Goal: Navigation & Orientation: Find specific page/section

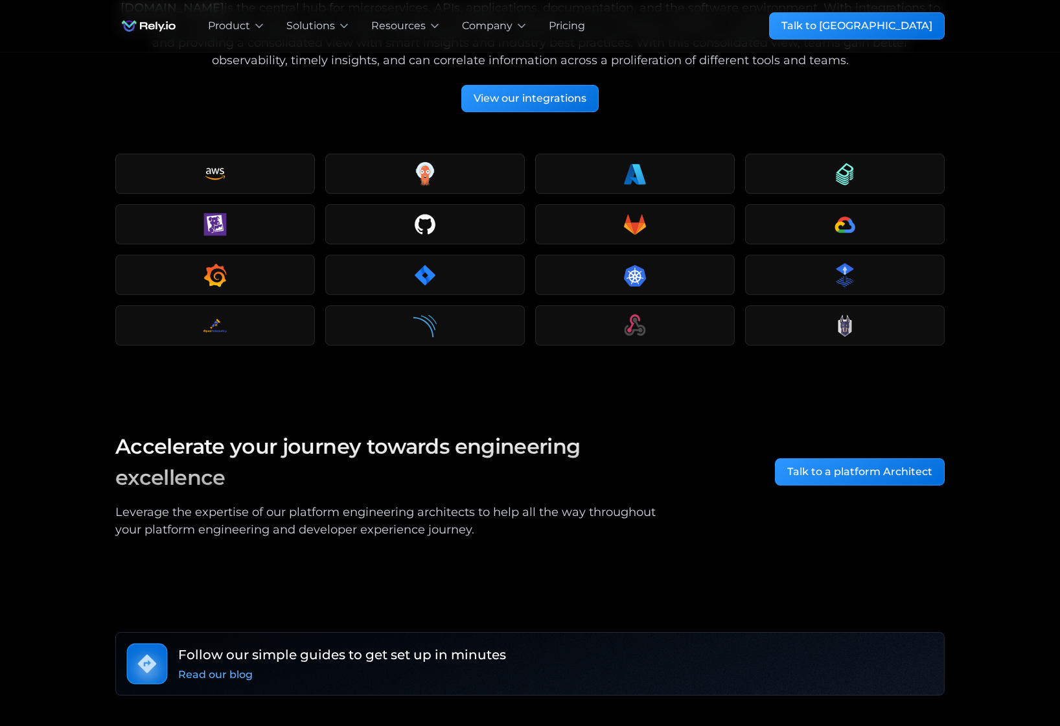
scroll to position [2173, 0]
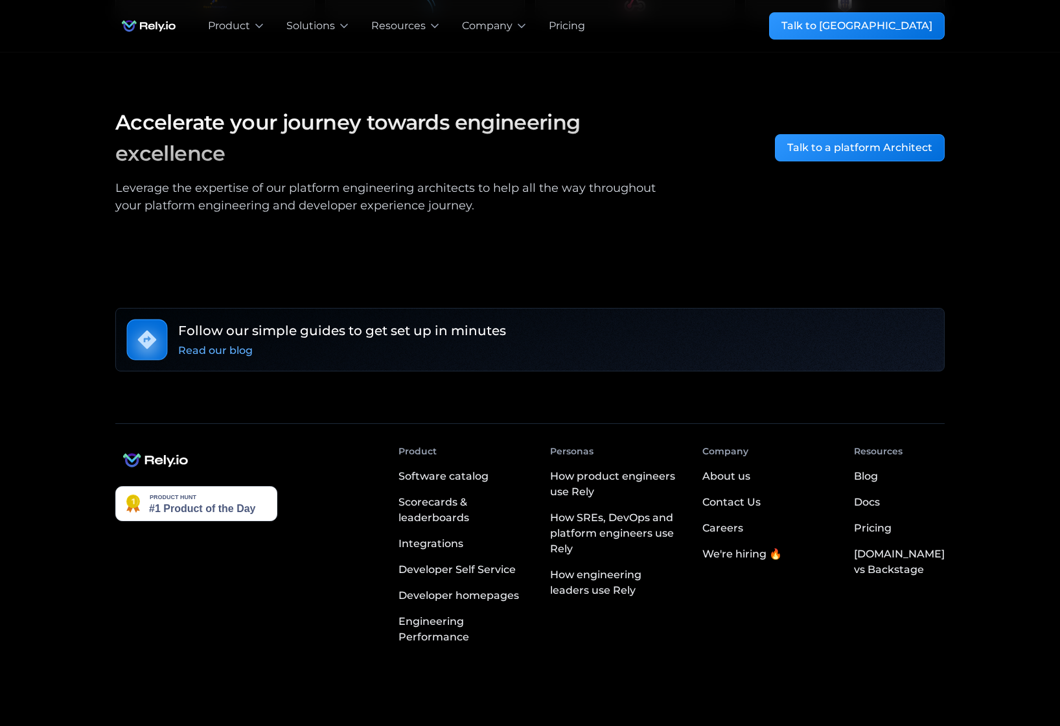
click at [743, 520] on div "Careers" at bounding box center [722, 528] width 41 height 16
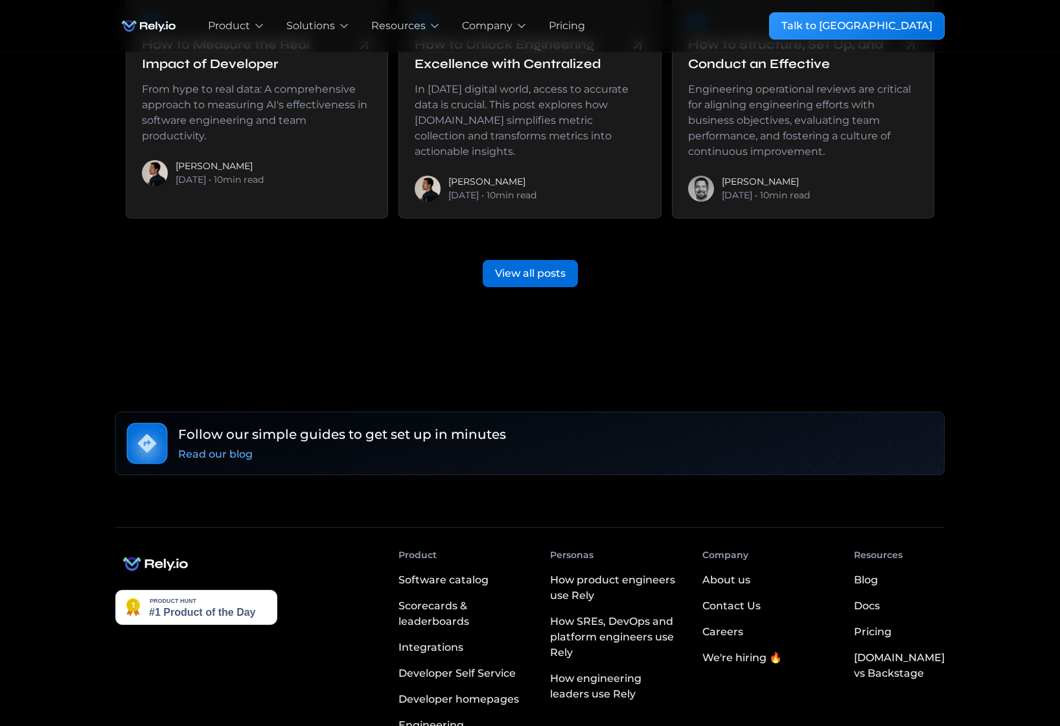
scroll to position [3254, 0]
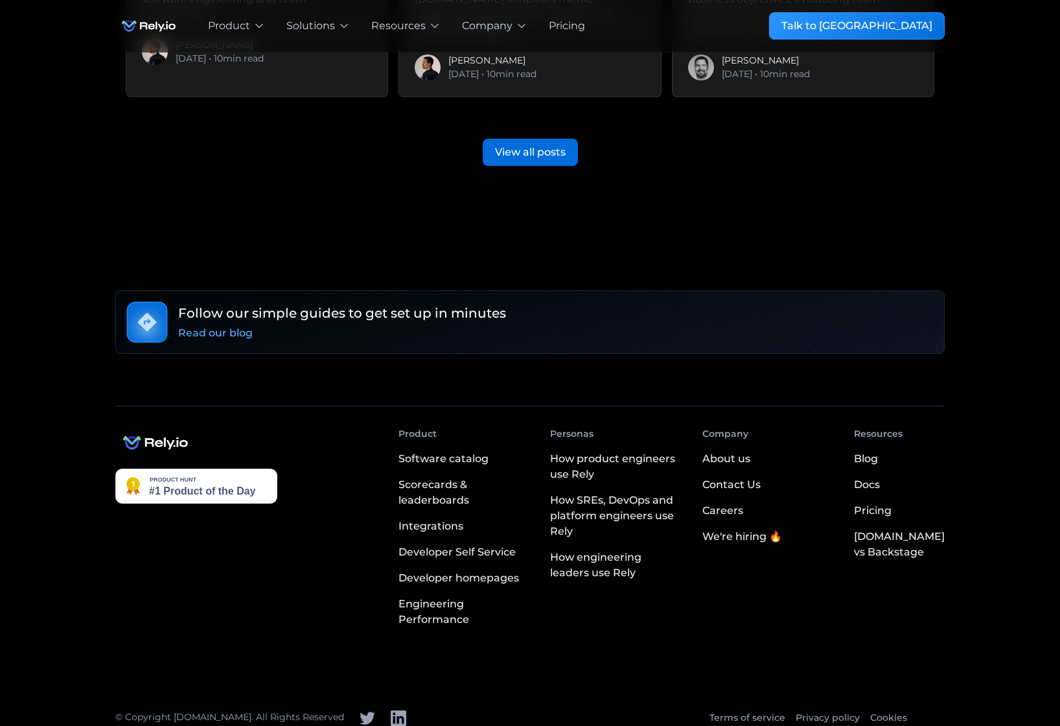
click at [741, 451] on div "About us" at bounding box center [726, 459] width 48 height 16
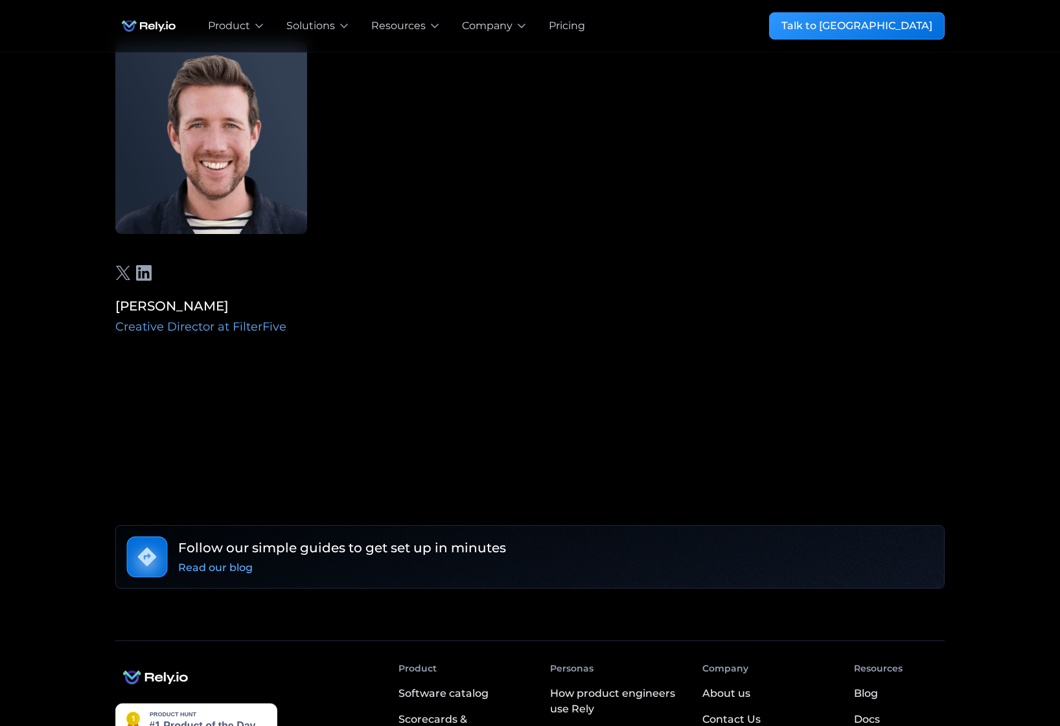
scroll to position [4302, 0]
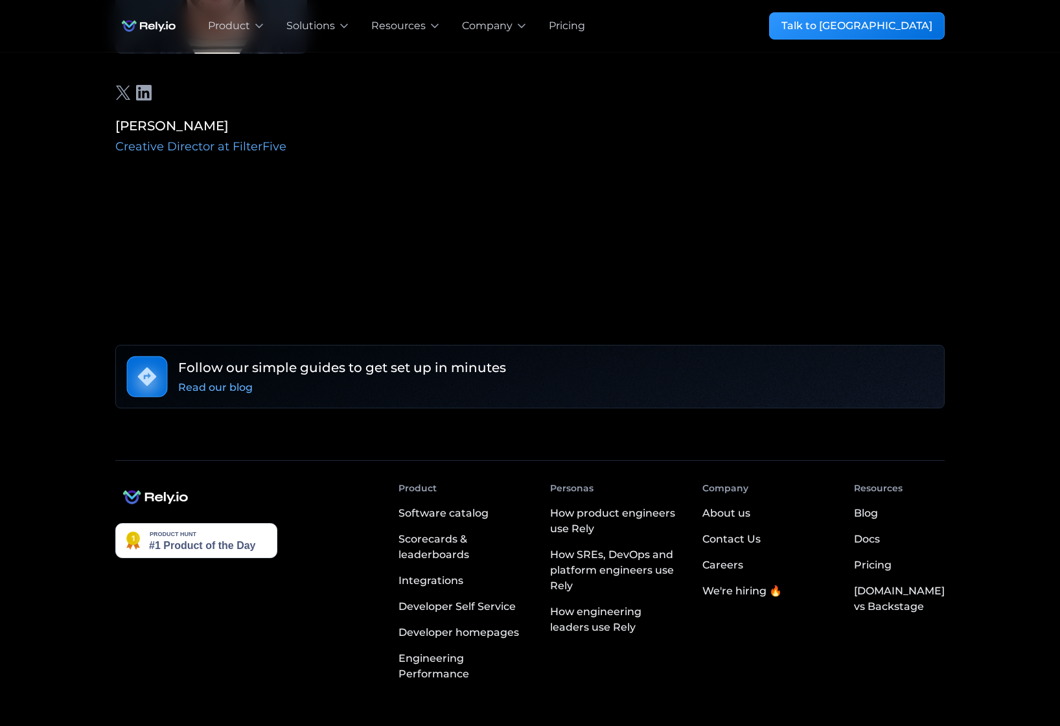
click at [184, 523] on img at bounding box center [196, 540] width 162 height 35
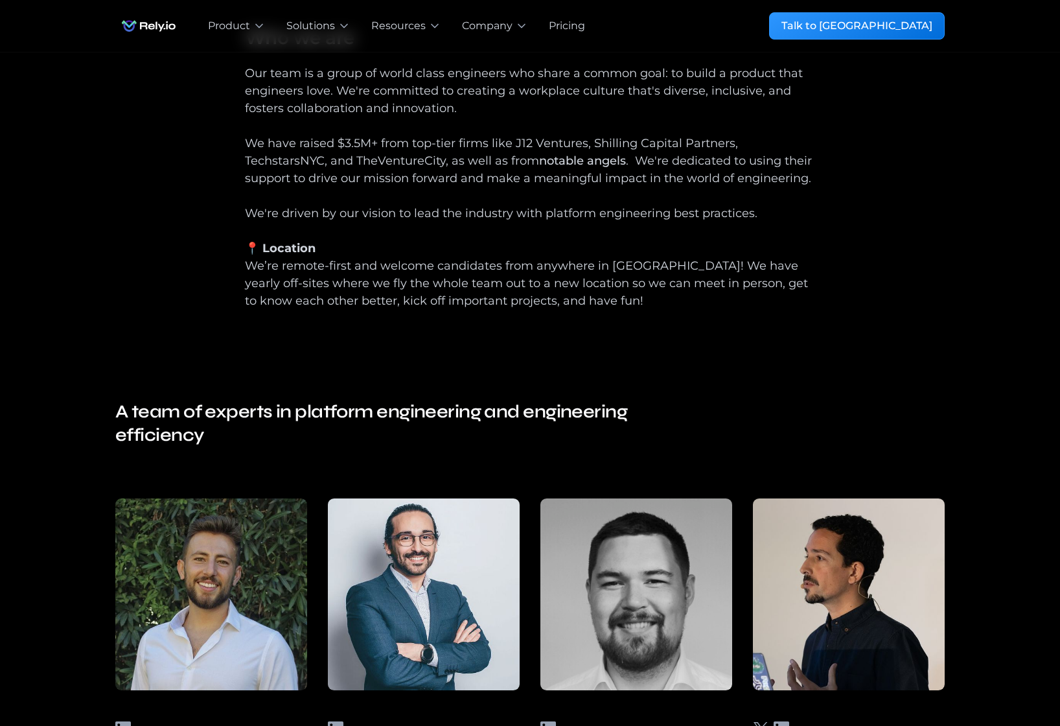
scroll to position [0, 0]
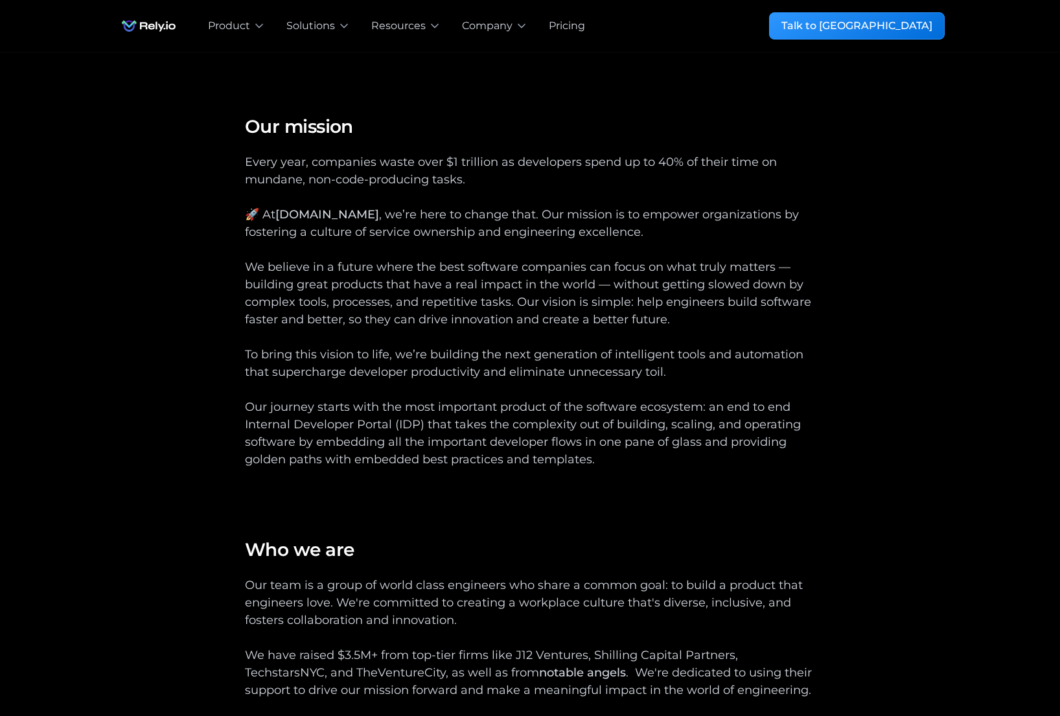
click at [151, 20] on img "home" at bounding box center [148, 26] width 67 height 26
